Goal: Find specific page/section: Find specific page/section

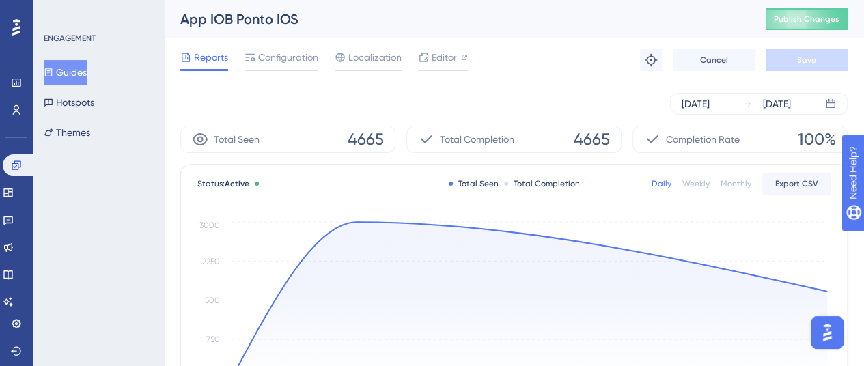
click at [561, 66] on div "Reports Configuration Localization Editor Troubleshoot Cancel Save" at bounding box center [513, 60] width 667 height 44
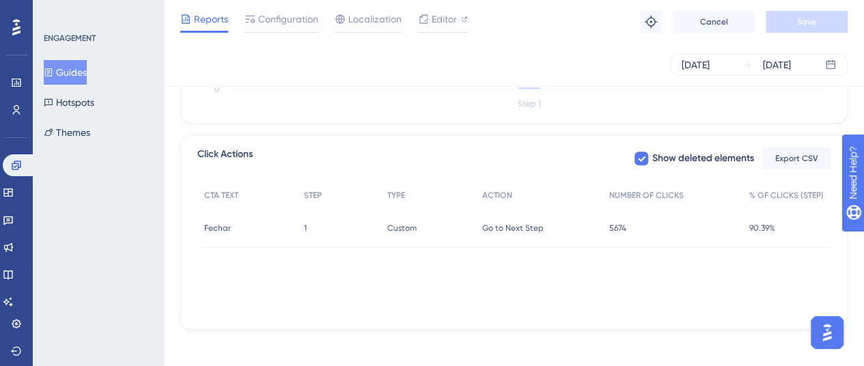
scroll to position [499, 0]
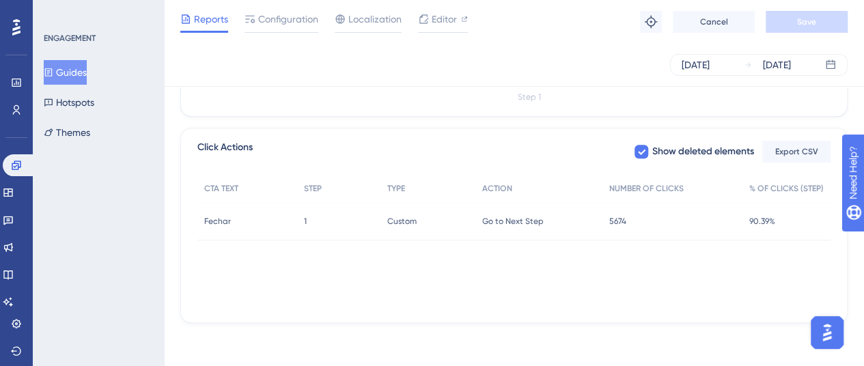
click at [508, 220] on span "Go to Next Step" at bounding box center [512, 221] width 61 height 11
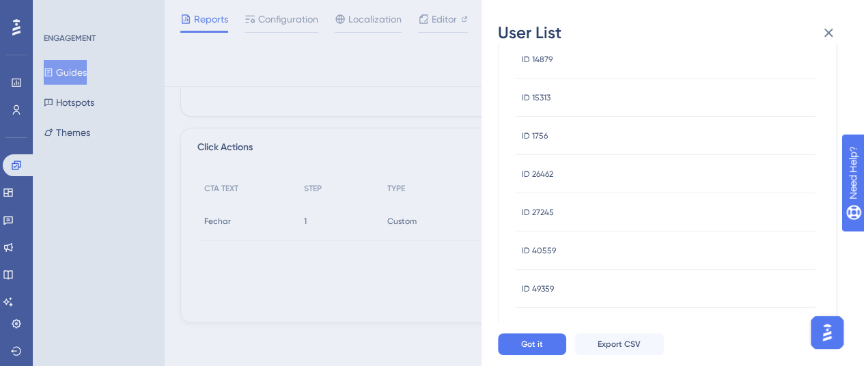
scroll to position [0, 0]
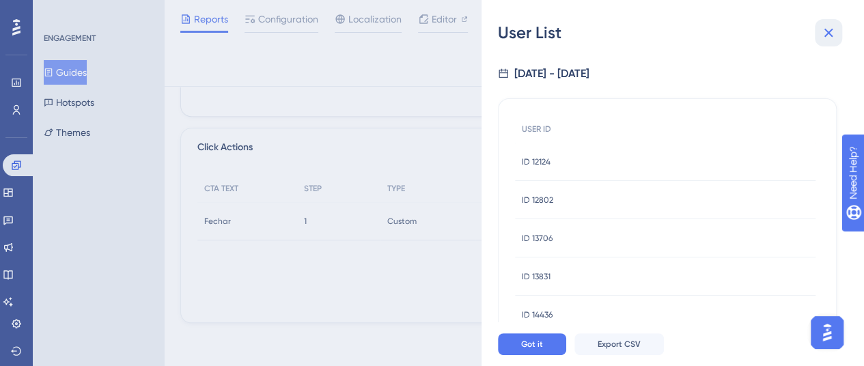
click at [822, 36] on icon at bounding box center [828, 33] width 16 height 16
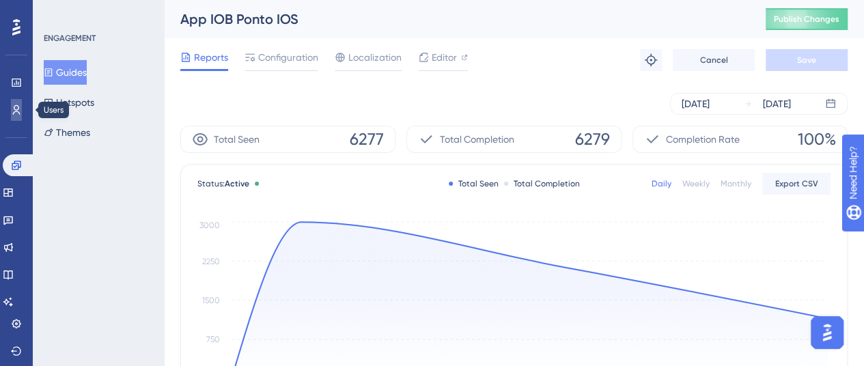
click at [14, 104] on link at bounding box center [16, 110] width 11 height 22
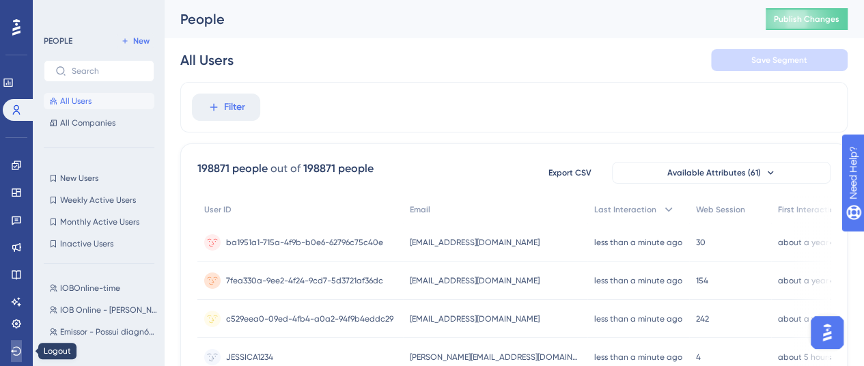
click at [11, 347] on button at bounding box center [16, 351] width 11 height 22
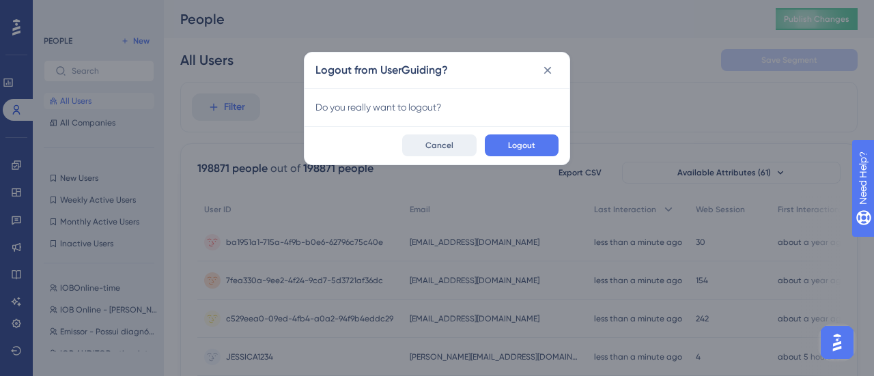
click at [437, 143] on span "Cancel" at bounding box center [440, 145] width 28 height 11
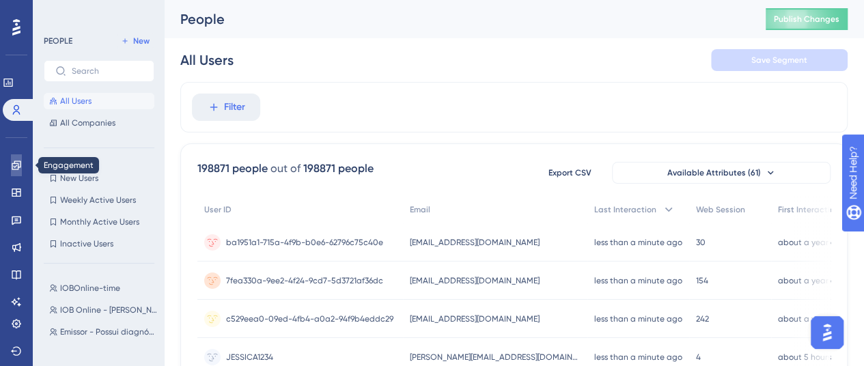
click at [16, 163] on icon at bounding box center [16, 165] width 11 height 11
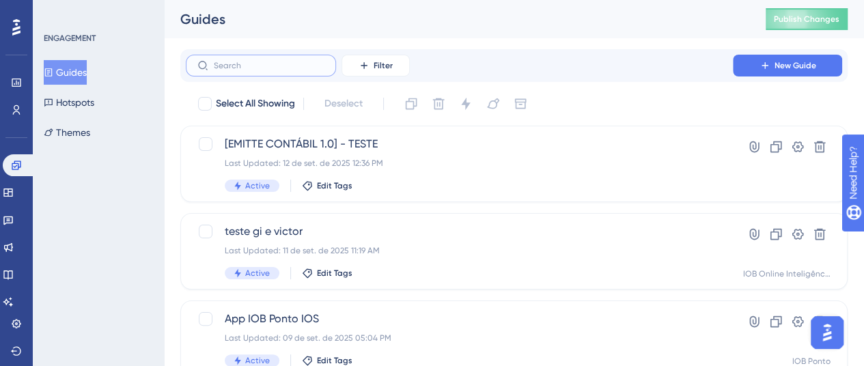
click at [288, 64] on input "text" at bounding box center [269, 66] width 111 height 10
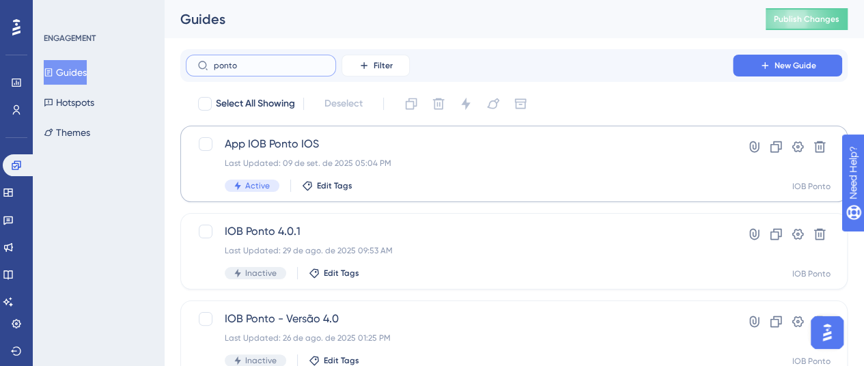
type input "ponto"
click at [283, 145] on span "App IOB Ponto IOS" at bounding box center [459, 144] width 469 height 16
